Goal: Information Seeking & Learning: Learn about a topic

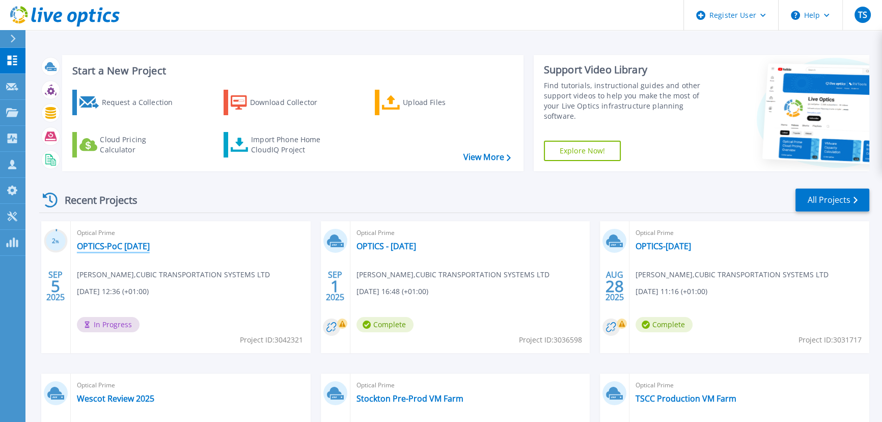
click at [118, 245] on link "OPTICS-PoC Sept 25" at bounding box center [113, 246] width 73 height 10
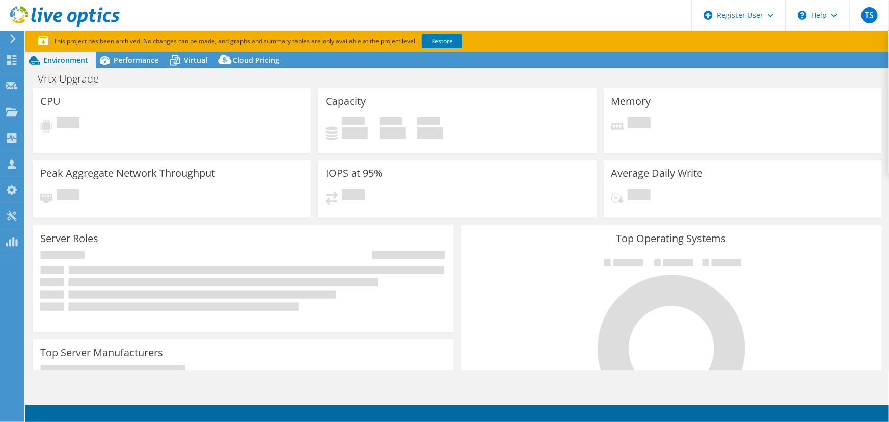
select select "USD"
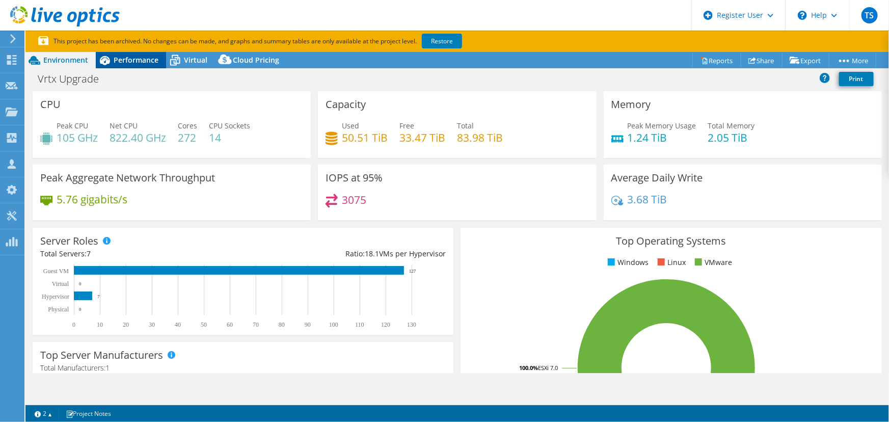
click at [136, 59] on span "Performance" at bounding box center [136, 60] width 45 height 10
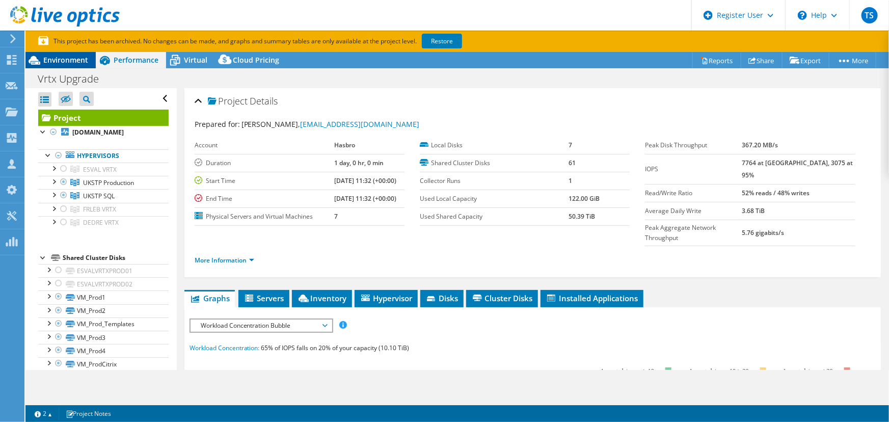
click at [74, 61] on span "Environment" at bounding box center [65, 60] width 45 height 10
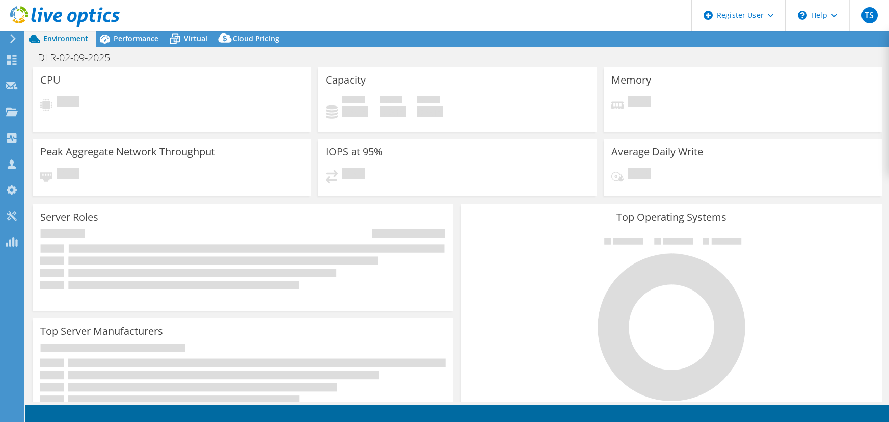
select select "USD"
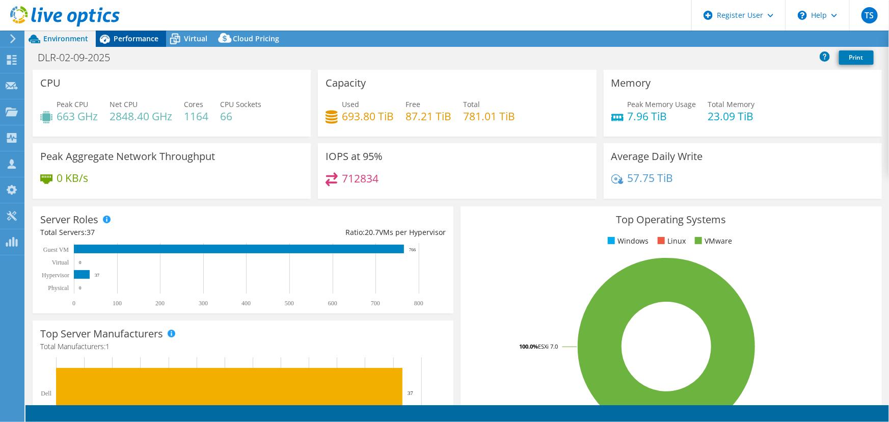
click at [136, 38] on span "Performance" at bounding box center [136, 39] width 45 height 10
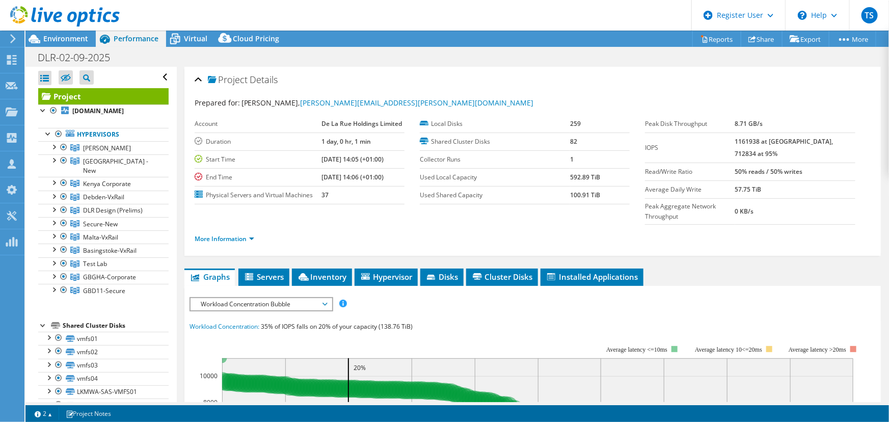
click at [61, 15] on use at bounding box center [65, 16] width 110 height 20
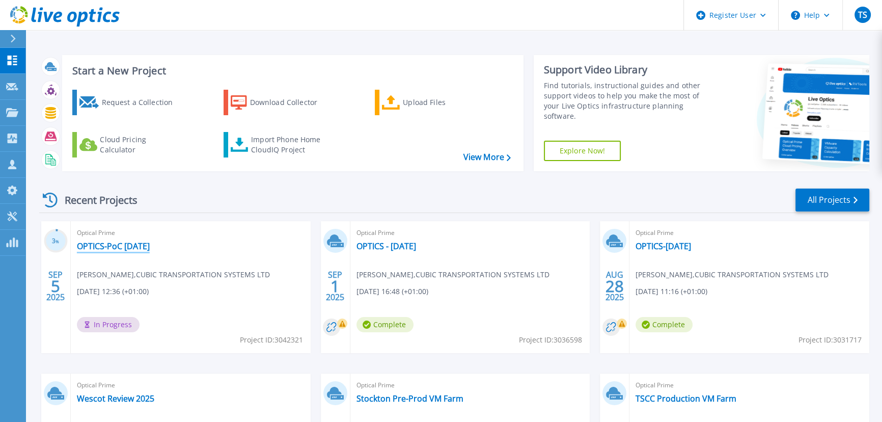
click at [126, 246] on link "OPTICS-PoC [DATE]" at bounding box center [113, 246] width 73 height 10
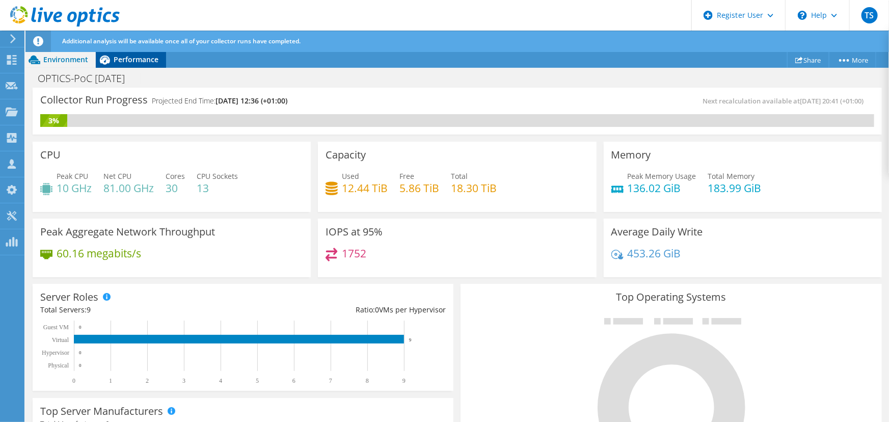
click at [128, 57] on span "Performance" at bounding box center [136, 60] width 45 height 10
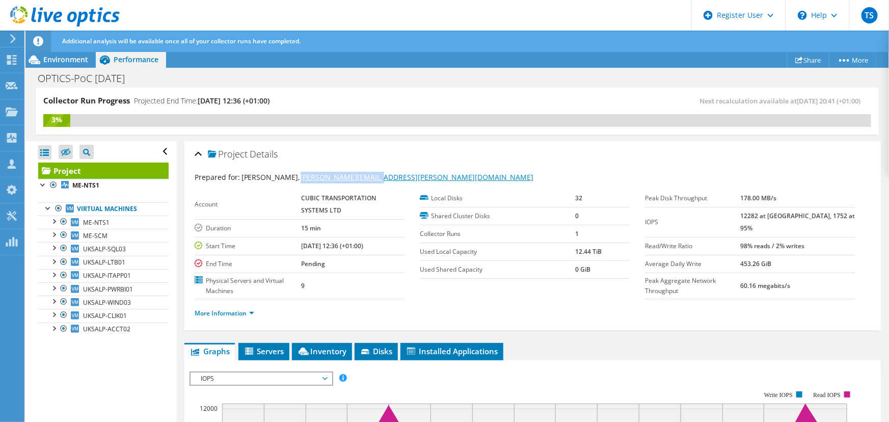
drag, startPoint x: 369, startPoint y: 178, endPoint x: 283, endPoint y: 175, distance: 85.6
click at [283, 175] on div "Prepared for: [PERSON_NAME], [PERSON_NAME][EMAIL_ADDRESS][PERSON_NAME][DOMAIN_N…" at bounding box center [533, 178] width 676 height 12
copy link "[PERSON_NAME][EMAIL_ADDRESS][PERSON_NAME][DOMAIN_NAME]"
